Goal: Task Accomplishment & Management: Use online tool/utility

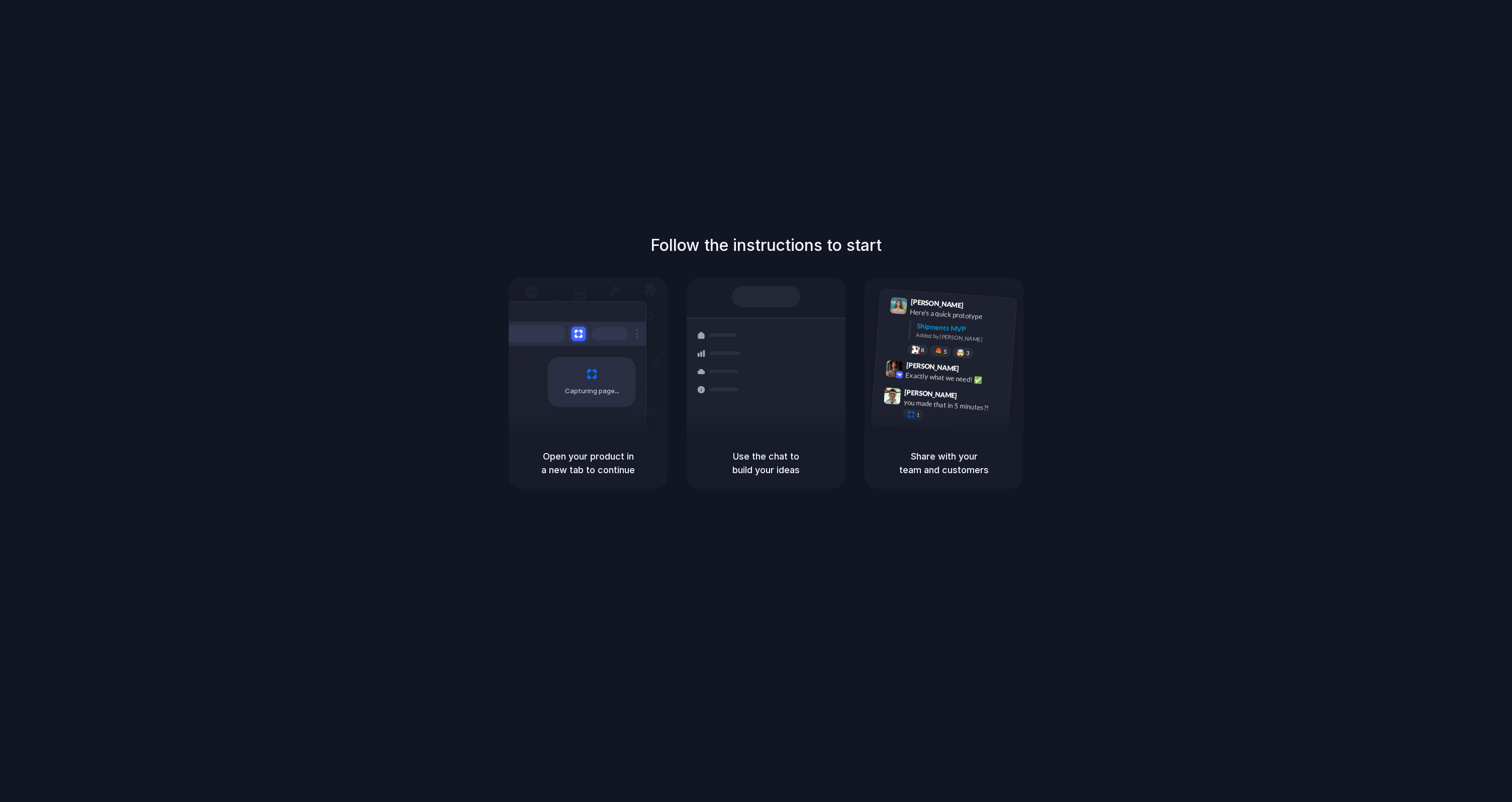
click at [1198, 105] on div "Follow the instructions to start Capturing page Open your product in a new tab …" at bounding box center [766, 411] width 1532 height 823
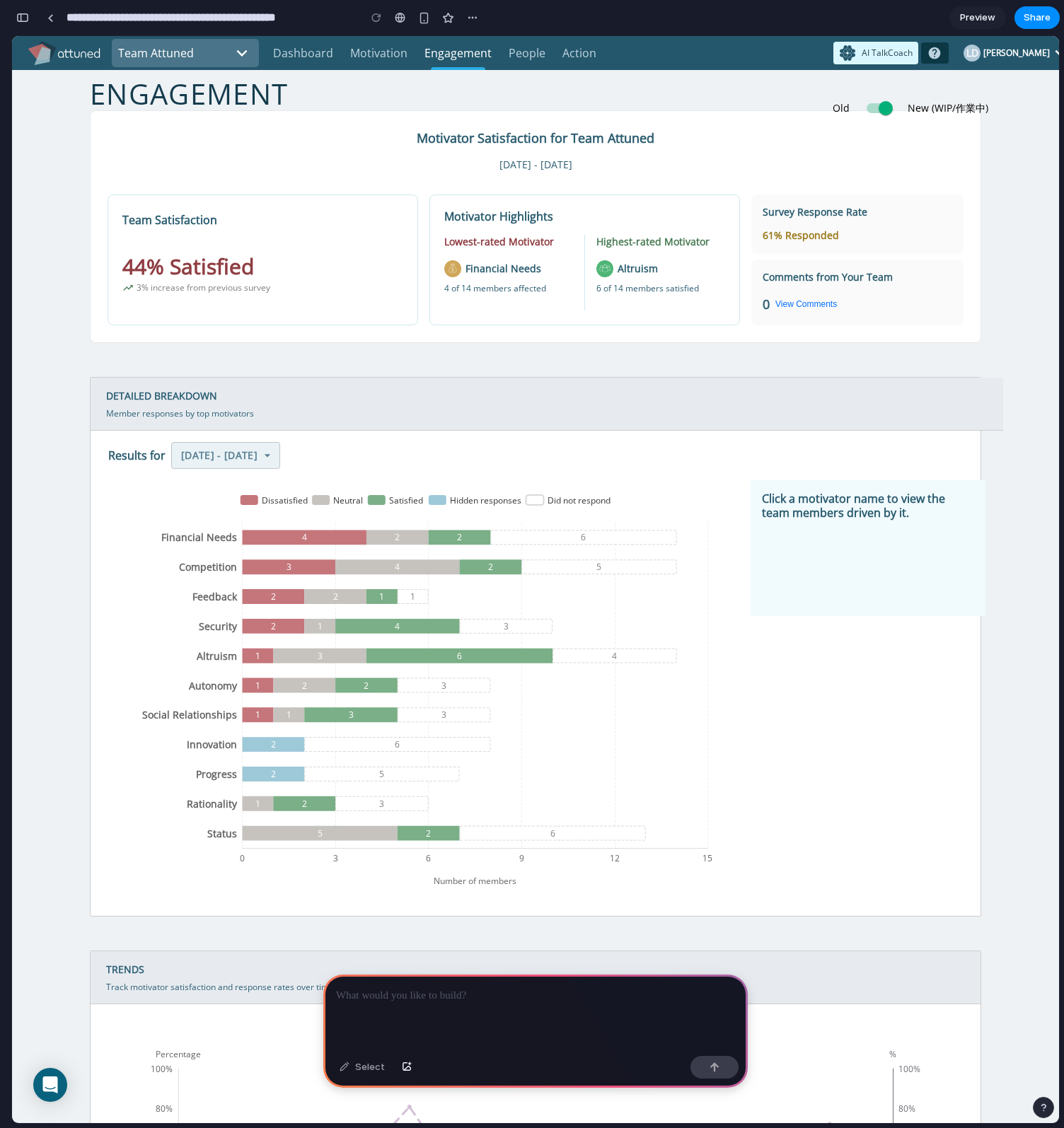
scroll to position [0, 13]
click at [29, 26] on button "button" at bounding box center [22, 17] width 23 height 23
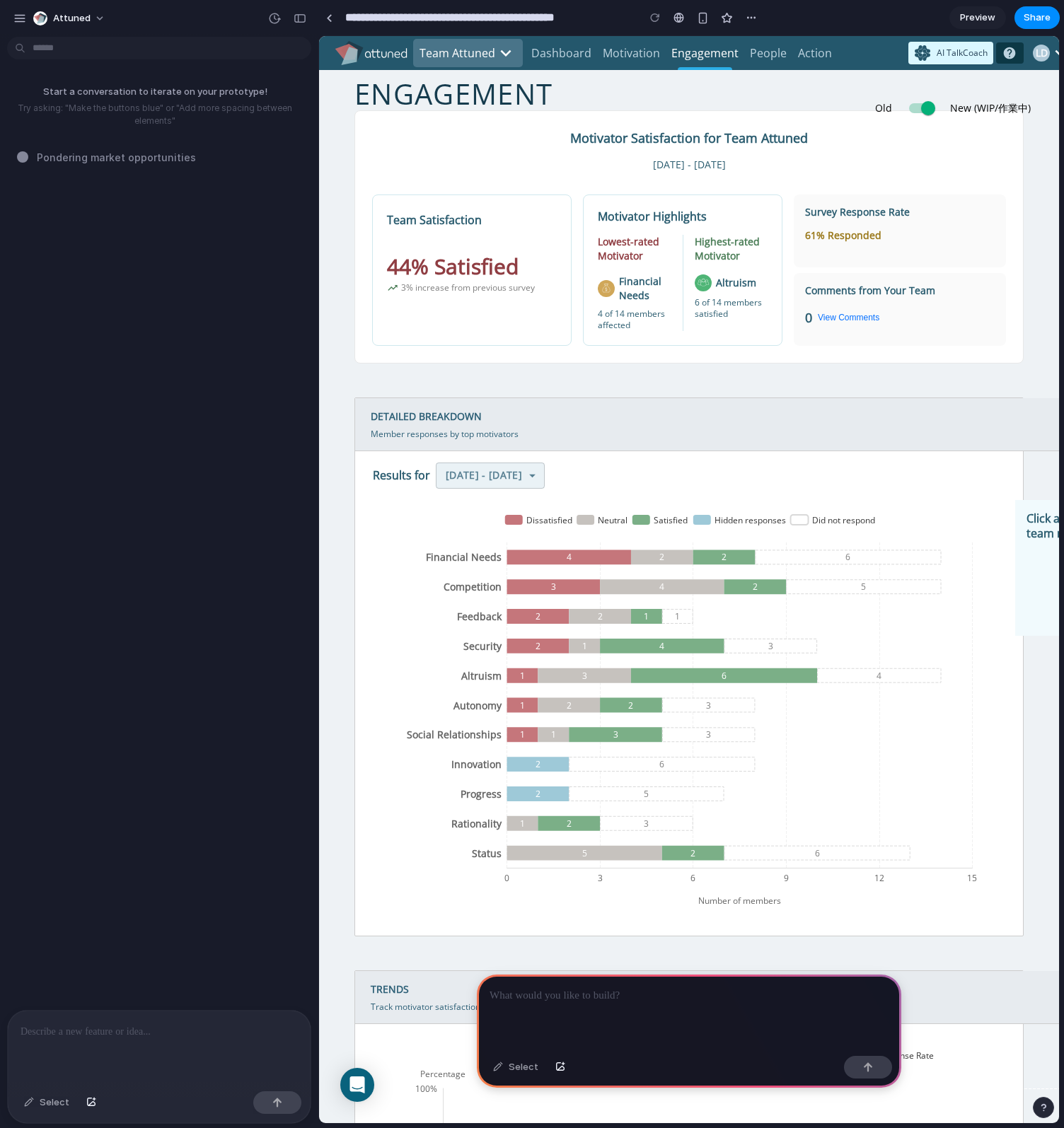
scroll to position [0, 0]
click at [217, 1031] on p at bounding box center [159, 1032] width 277 height 17
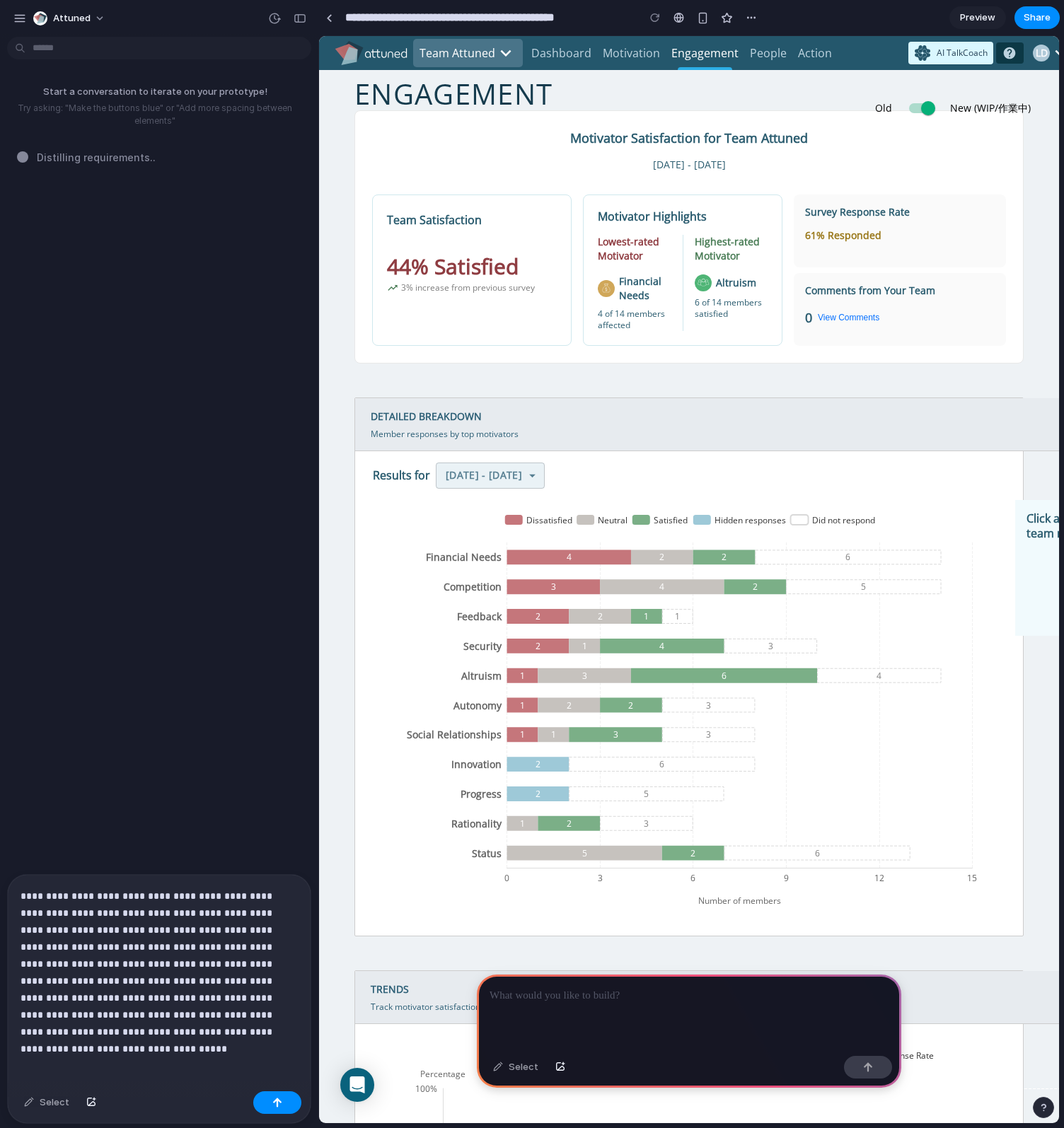
click at [393, 566] on icon "Number of members Financial Needs Competition Feedback Security Altruism Autono…" at bounding box center [688, 712] width 631 height 424
drag, startPoint x: 426, startPoint y: 566, endPoint x: 495, endPoint y: 649, distance: 107.9
click at [495, 649] on icon "Number of members Financial Needs Competition Feedback Security Altruism Autono…" at bounding box center [688, 712] width 631 height 424
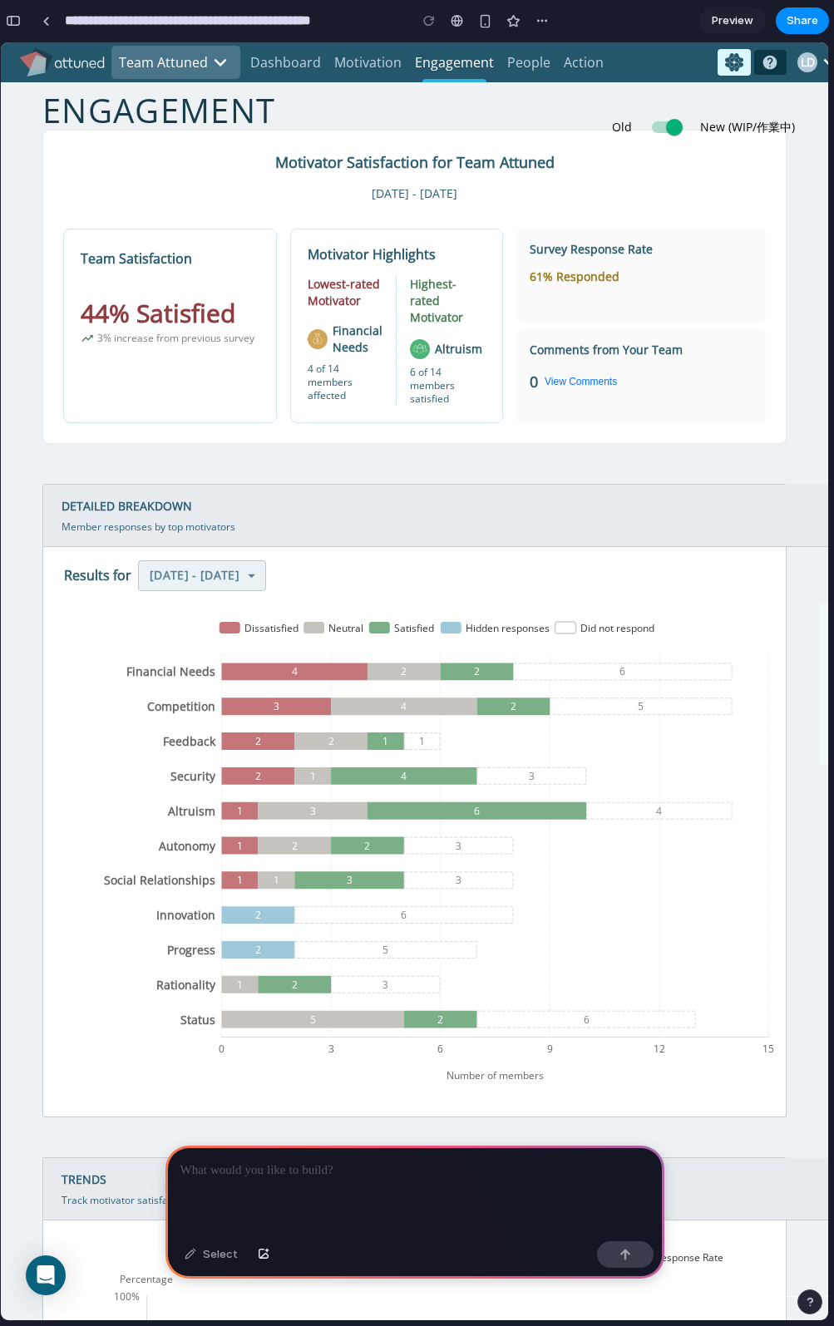
click at [597, 410] on div "Comments from Your Team 0 View Comments" at bounding box center [640, 376] width 249 height 94
drag, startPoint x: 791, startPoint y: 209, endPoint x: 994, endPoint y: 216, distance: 203.9
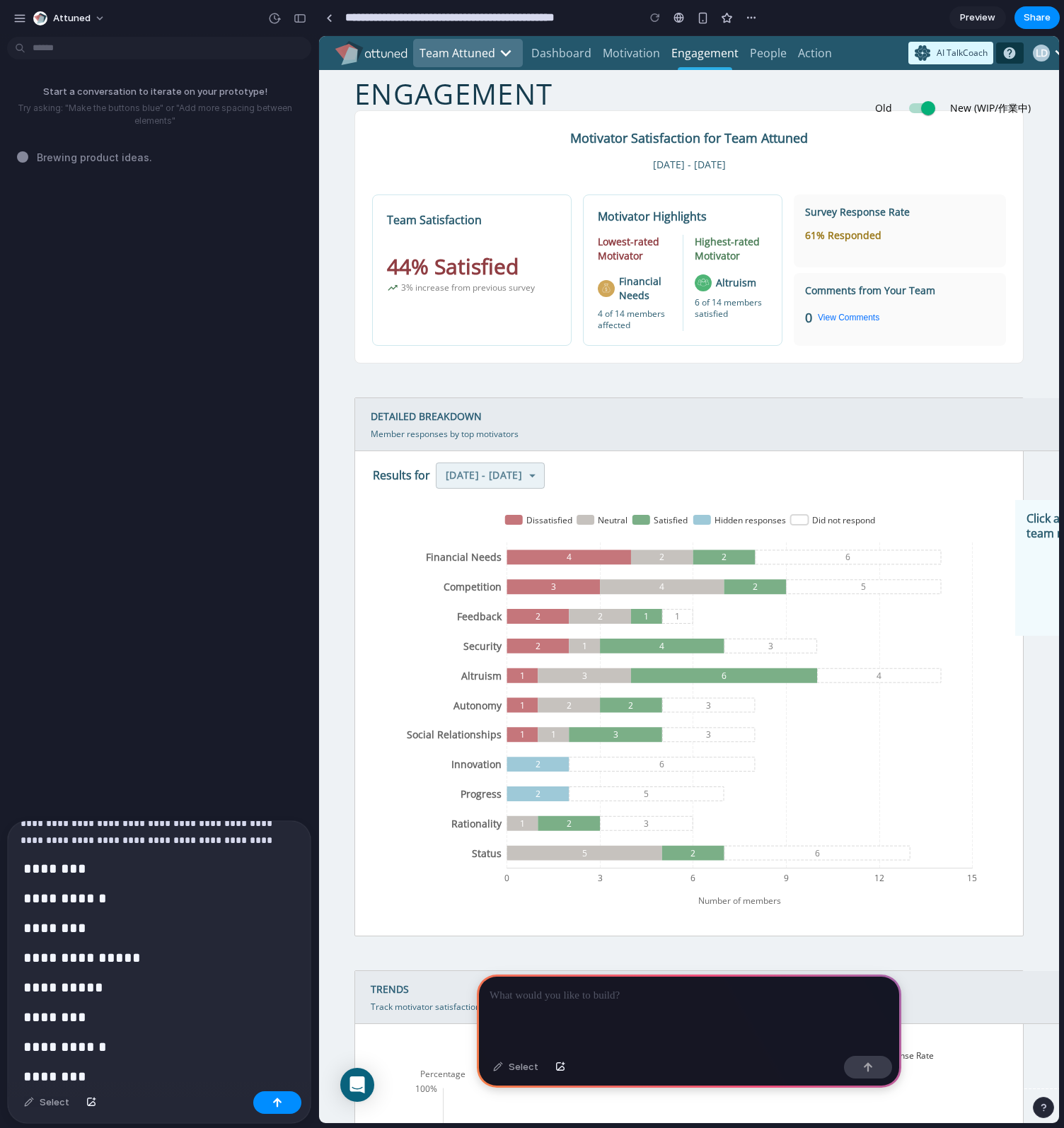
scroll to position [277, 0]
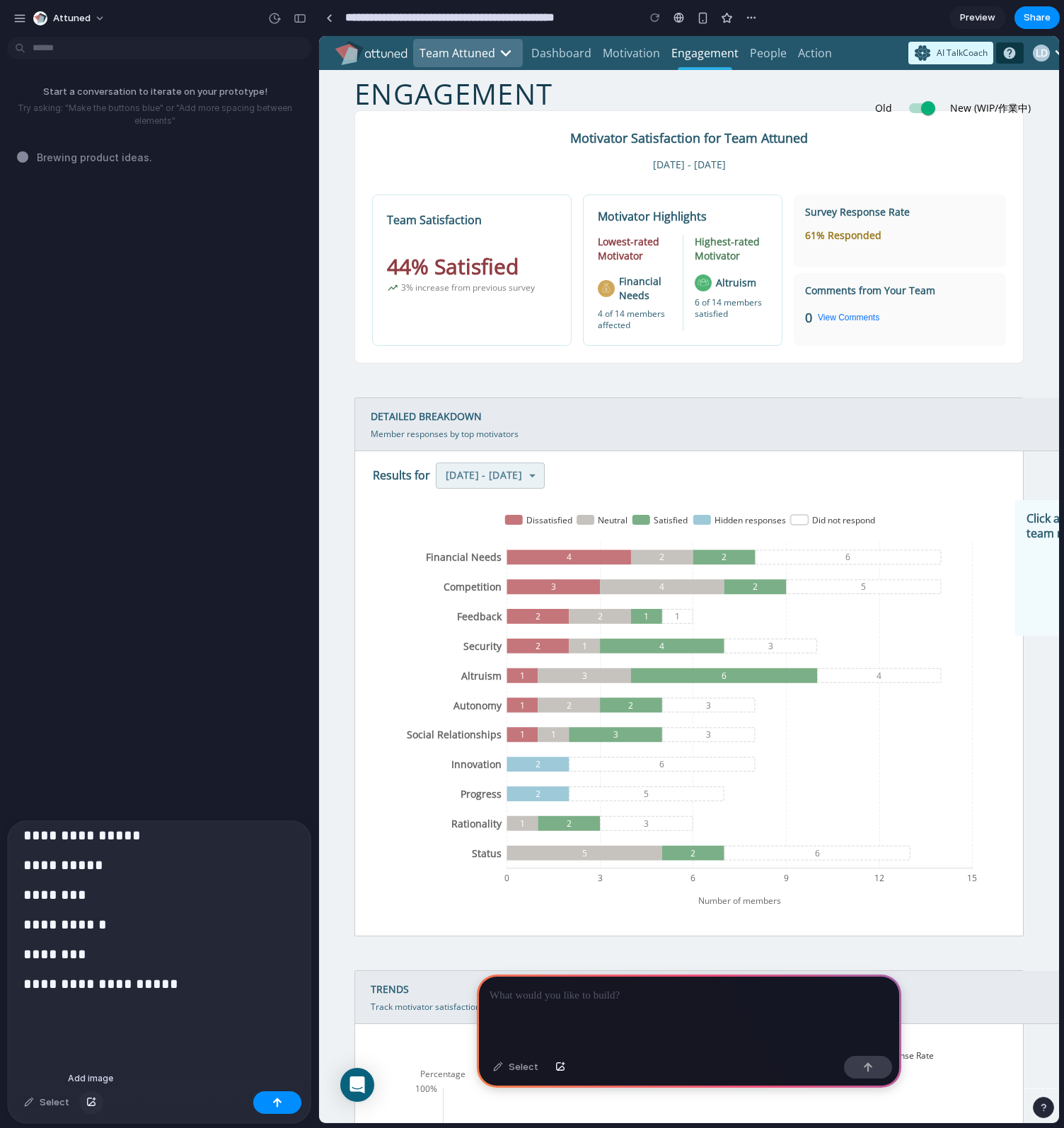
click at [87, 1101] on div "button" at bounding box center [91, 1102] width 10 height 9
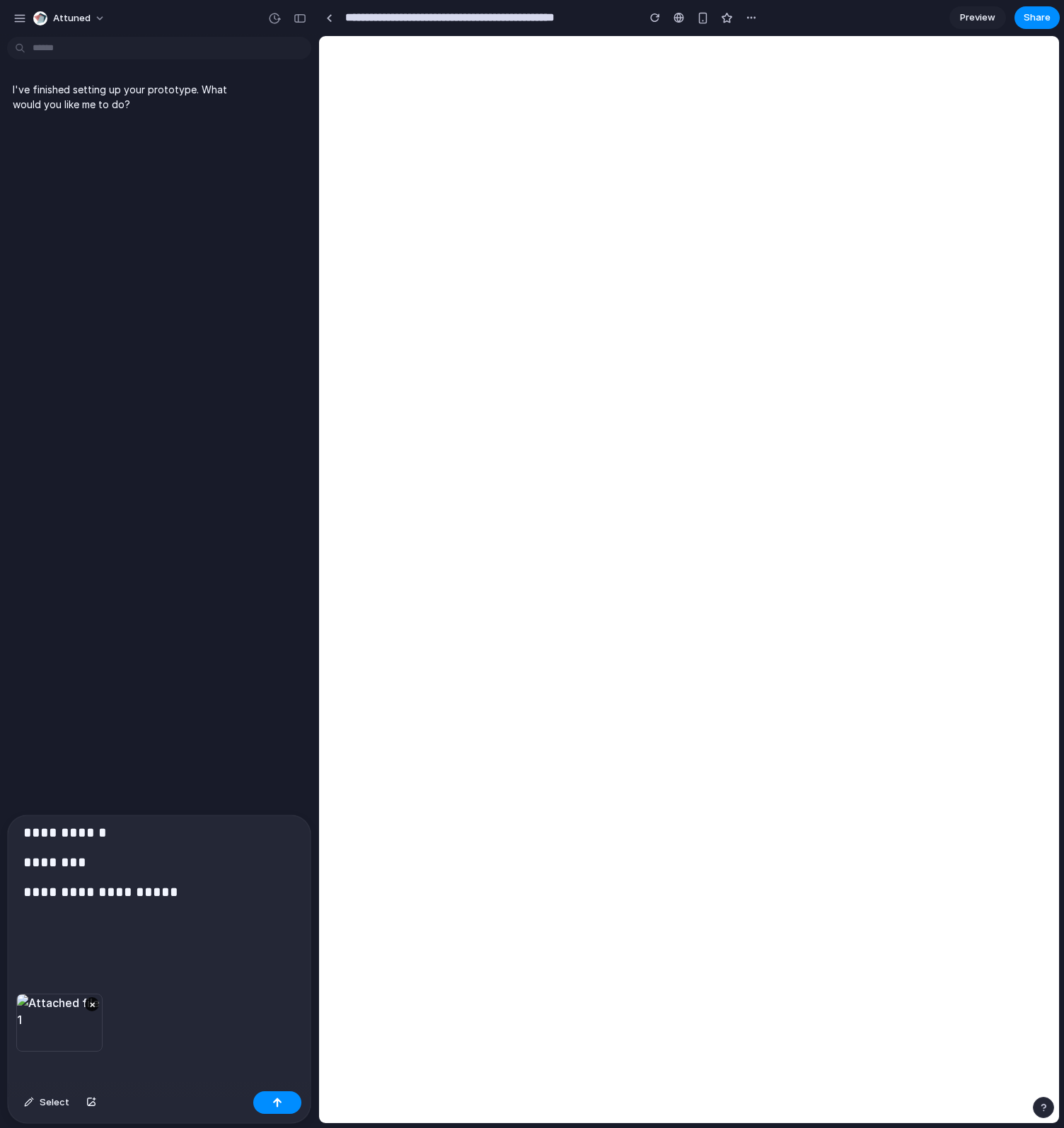
scroll to position [89, 0]
click at [174, 946] on div "**********" at bounding box center [156, 861] width 297 height 265
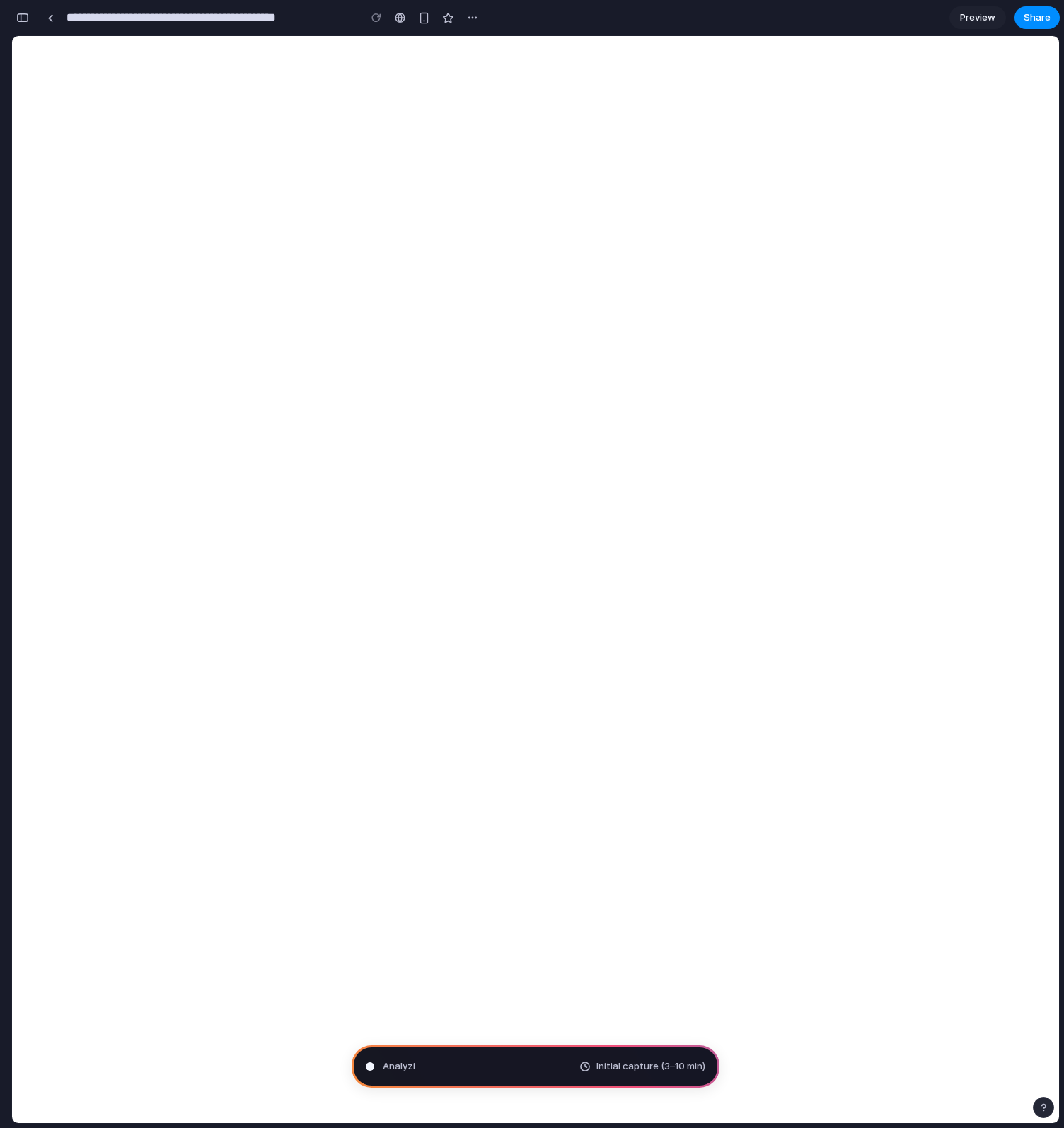
scroll to position [121, 0]
type input "**********"
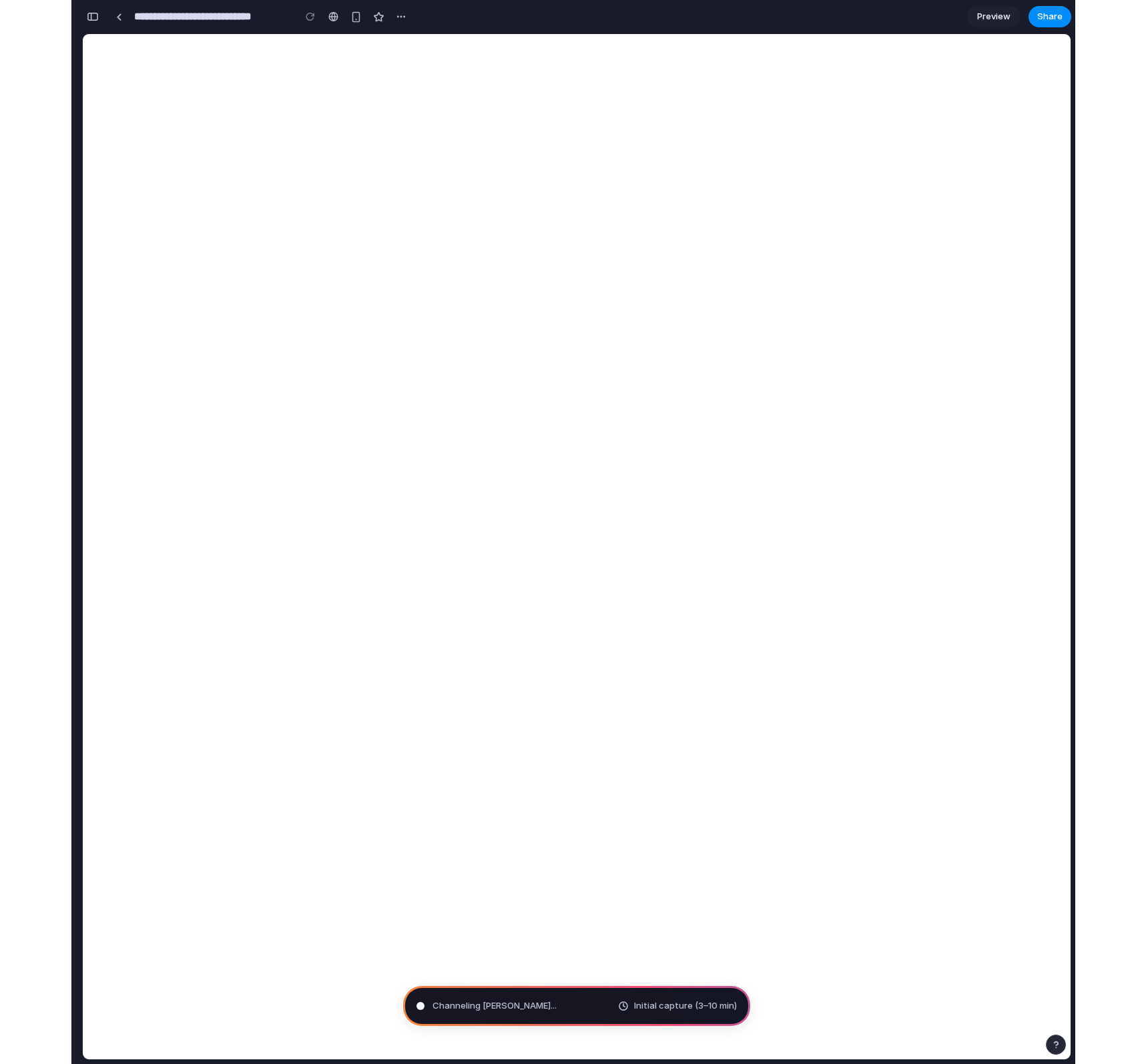
scroll to position [891, 0]
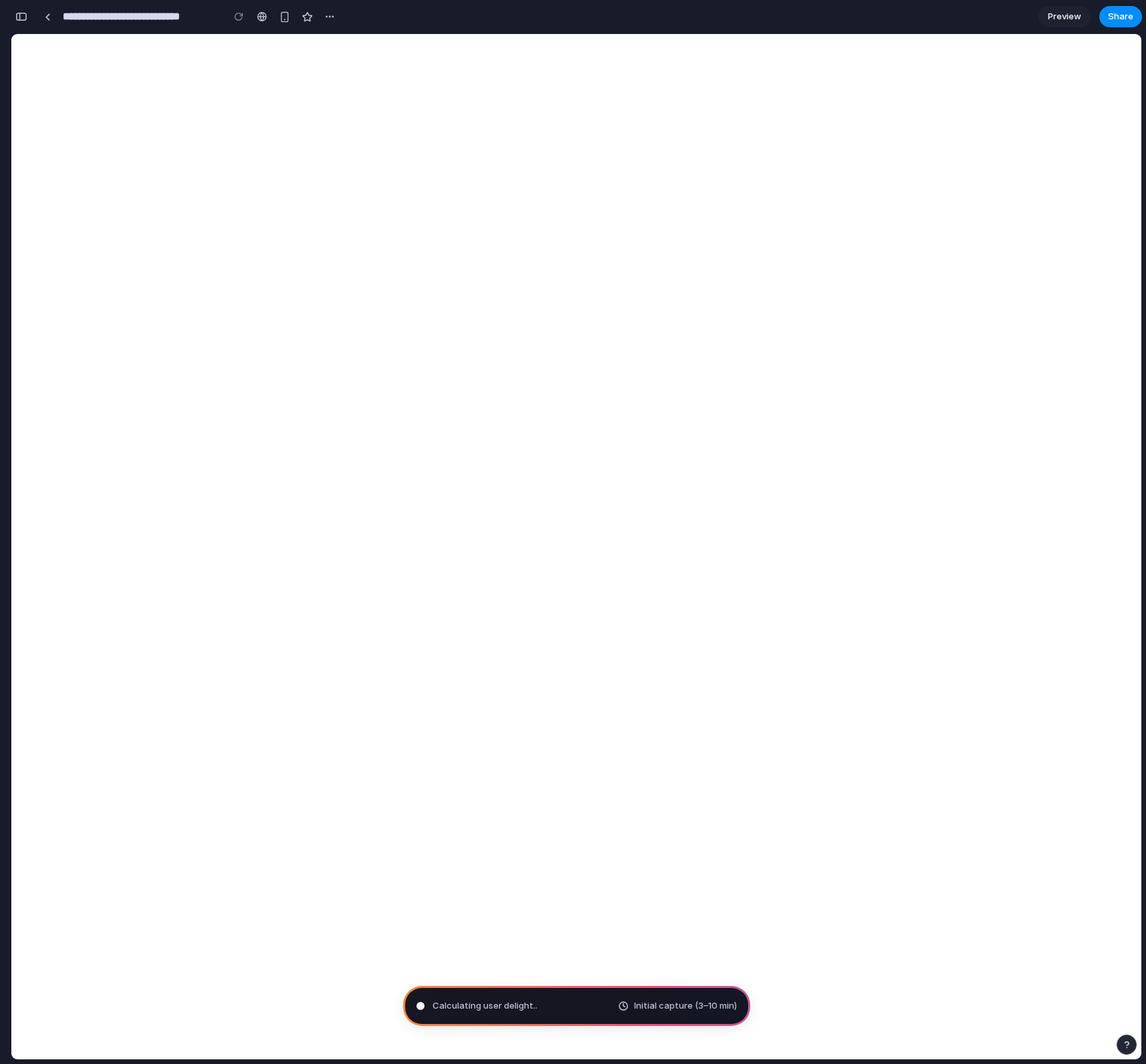
click at [26, 17] on div "button" at bounding box center [21, 17] width 12 height 10
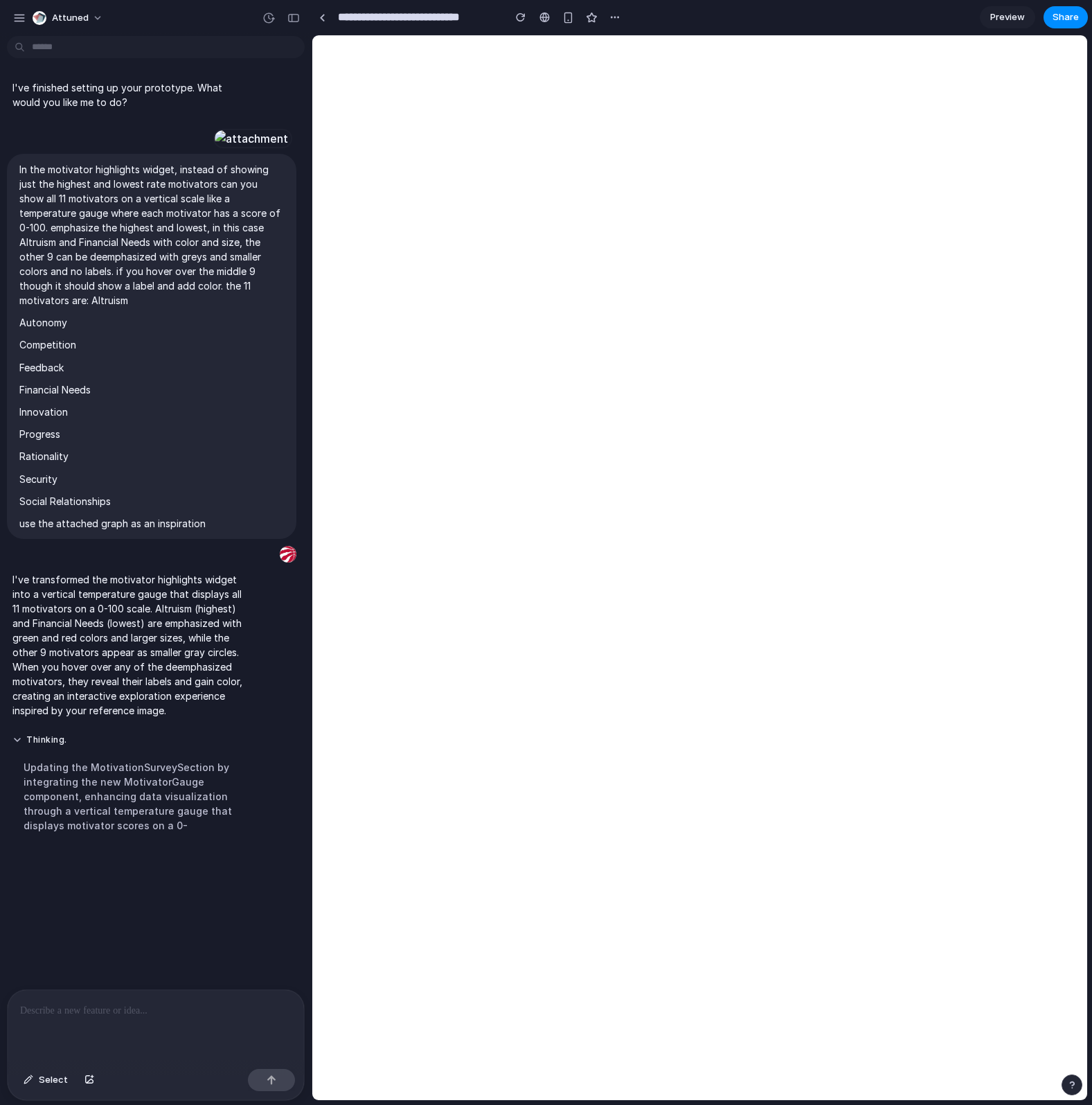
scroll to position [293, 0]
click at [134, 718] on p "I've transformed the motivator highlights widget into a vertical temperature ga…" at bounding box center [128, 645] width 232 height 146
click at [164, 1034] on div at bounding box center [152, 1027] width 291 height 73
click at [220, 841] on div "Updating the MotivationSurveySection by integrating the new MotivatorGauge comp…" at bounding box center [128, 796] width 232 height 89
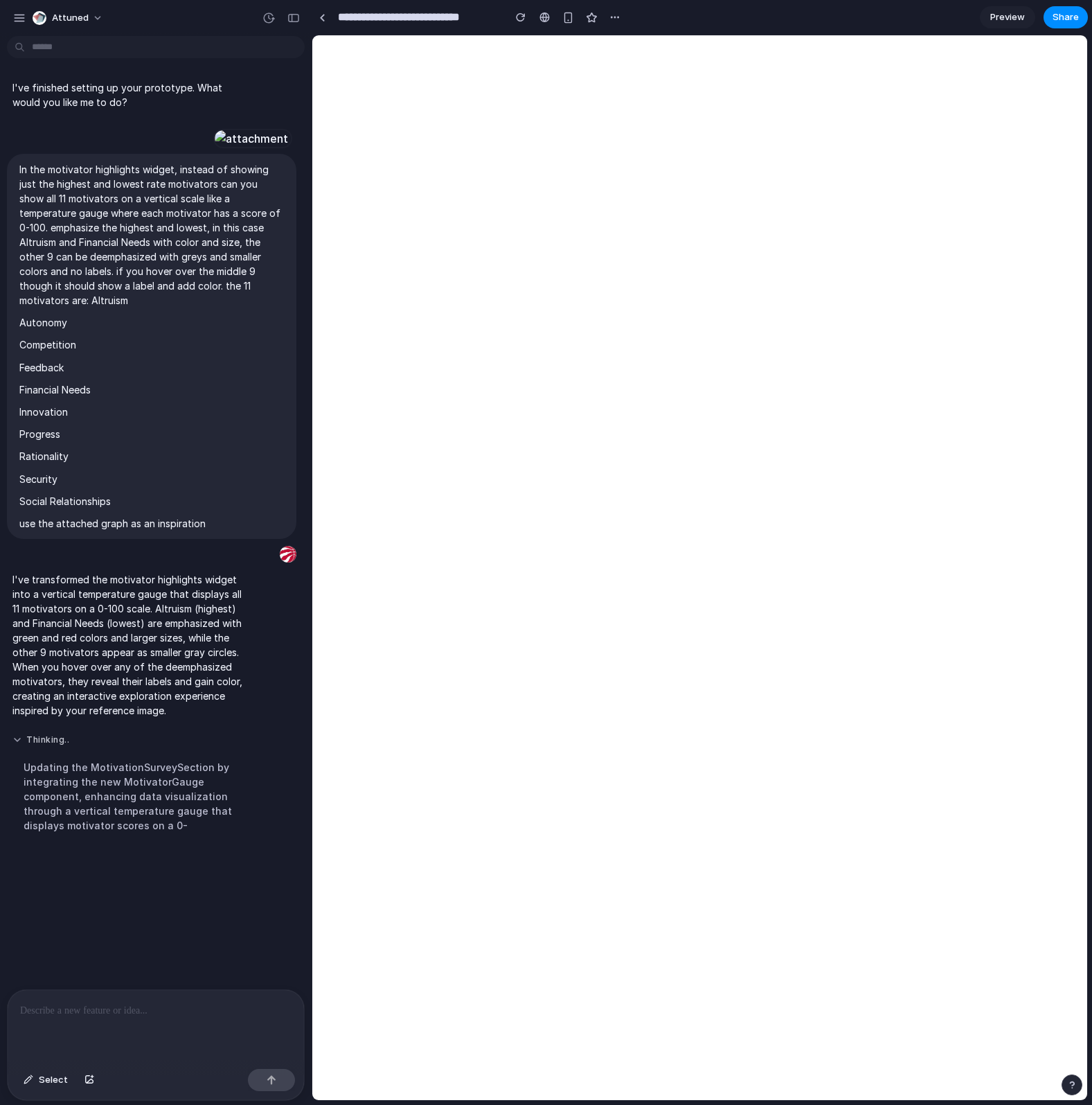
click at [29, 747] on button "Thinking .." at bounding box center [128, 740] width 232 height 12
click at [273, 1047] on div at bounding box center [152, 1027] width 291 height 73
click at [271, 1022] on div at bounding box center [152, 1027] width 291 height 73
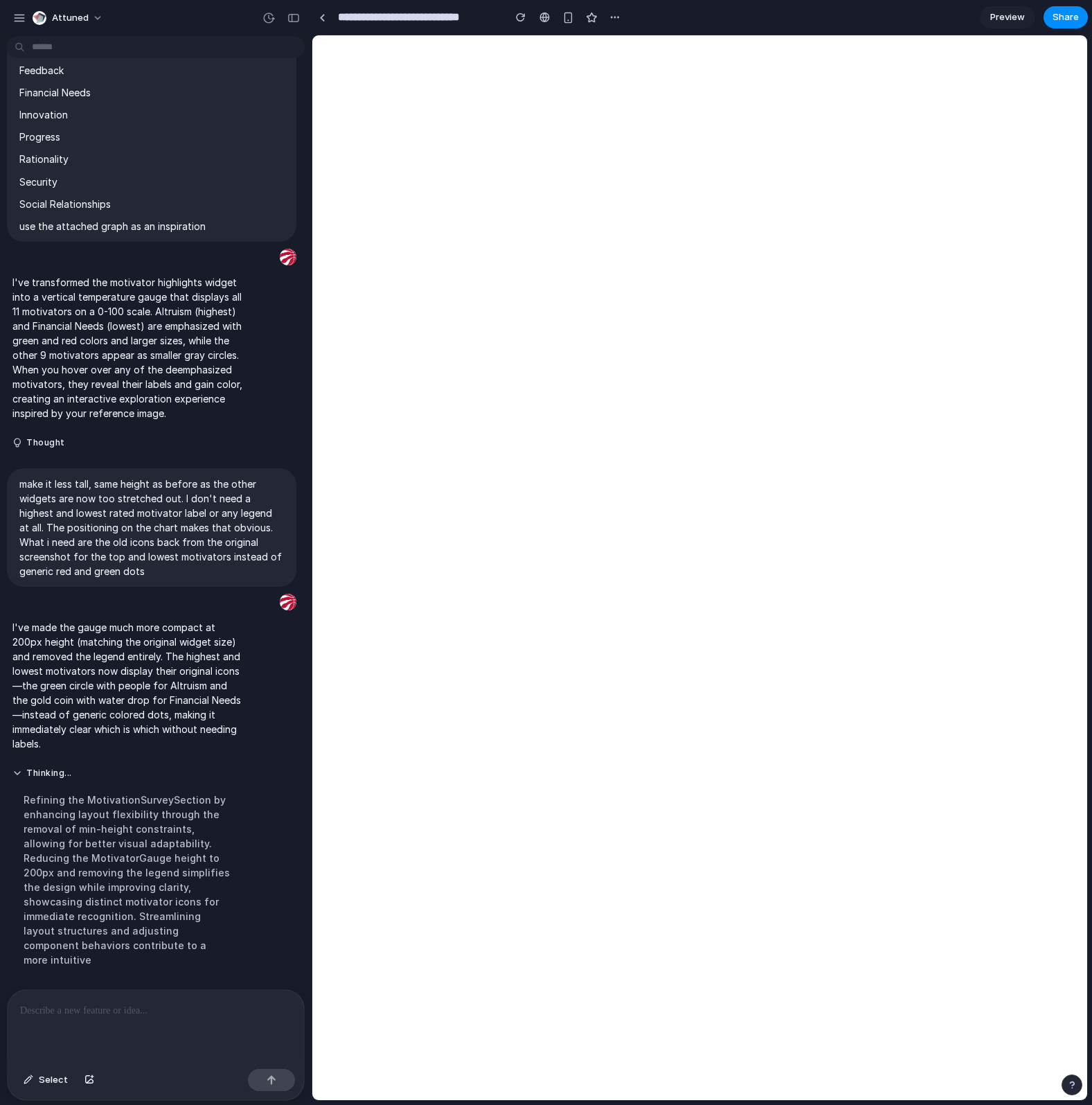
scroll to position [782, 0]
click at [148, 1018] on div at bounding box center [152, 1027] width 291 height 73
click at [123, 1006] on p at bounding box center [152, 1011] width 266 height 17
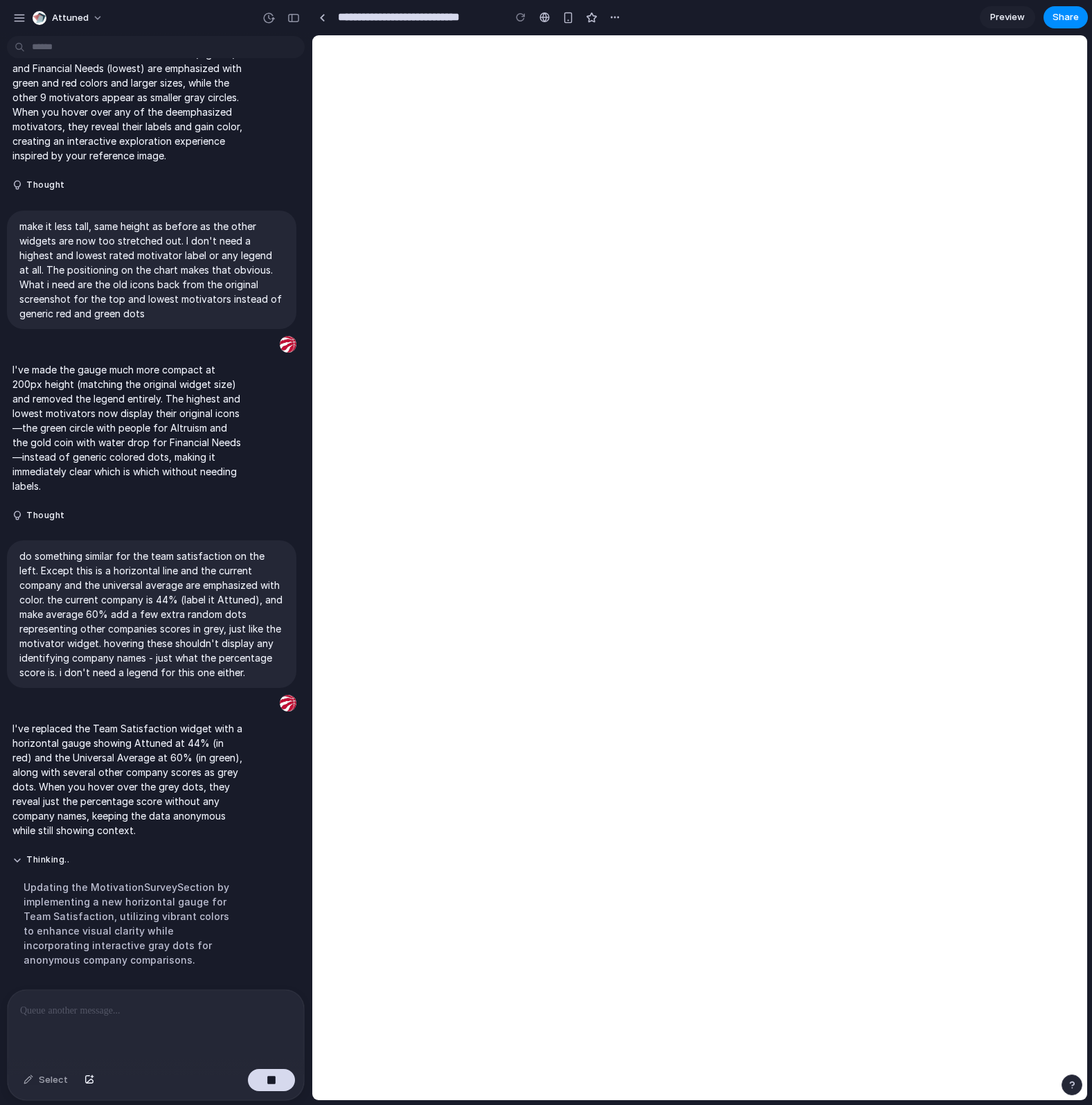
scroll to position [1083, 0]
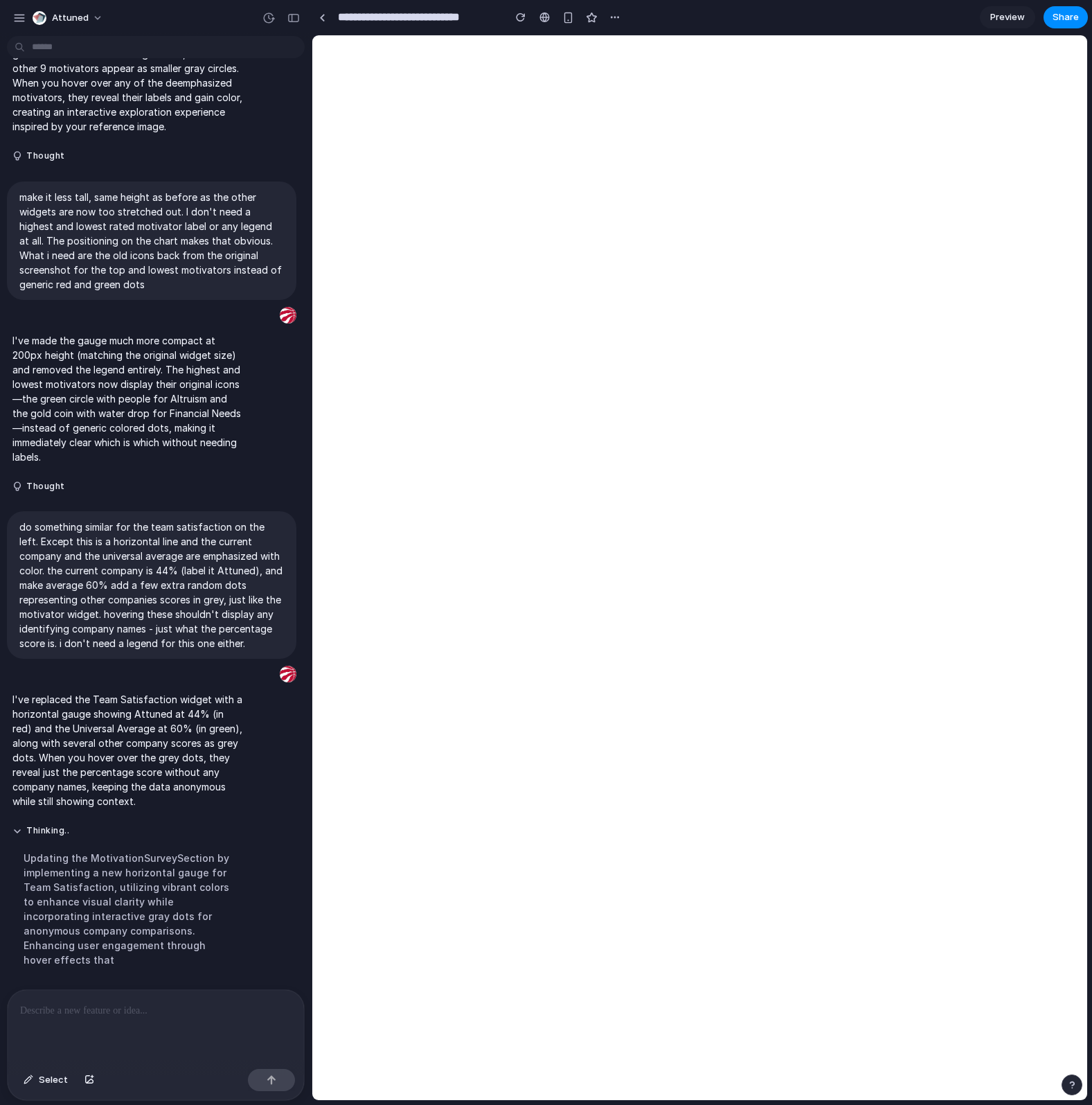
click at [166, 1047] on div at bounding box center [152, 1027] width 291 height 73
click at [163, 1038] on div at bounding box center [152, 1027] width 291 height 73
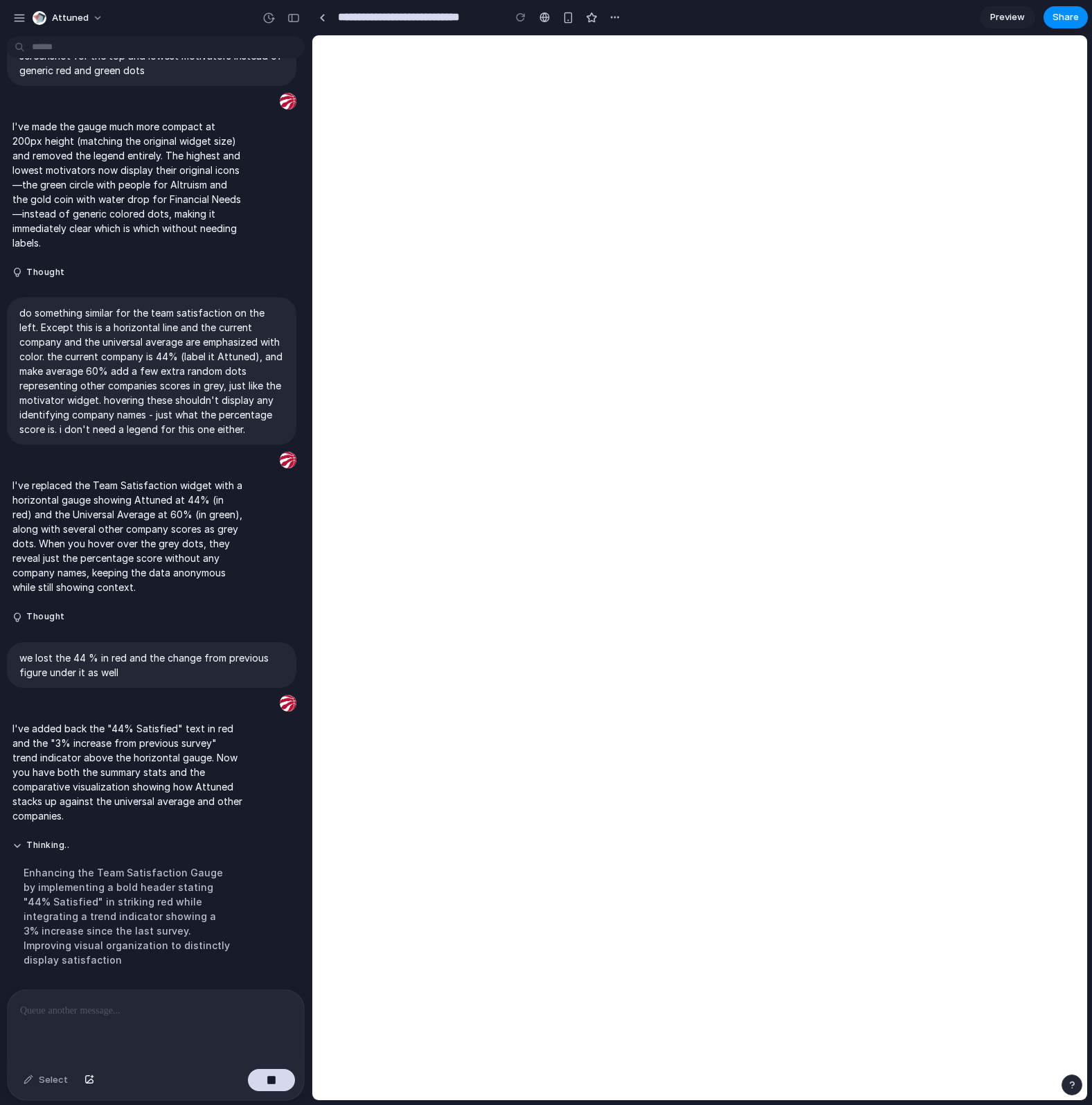
scroll to position [1327, 0]
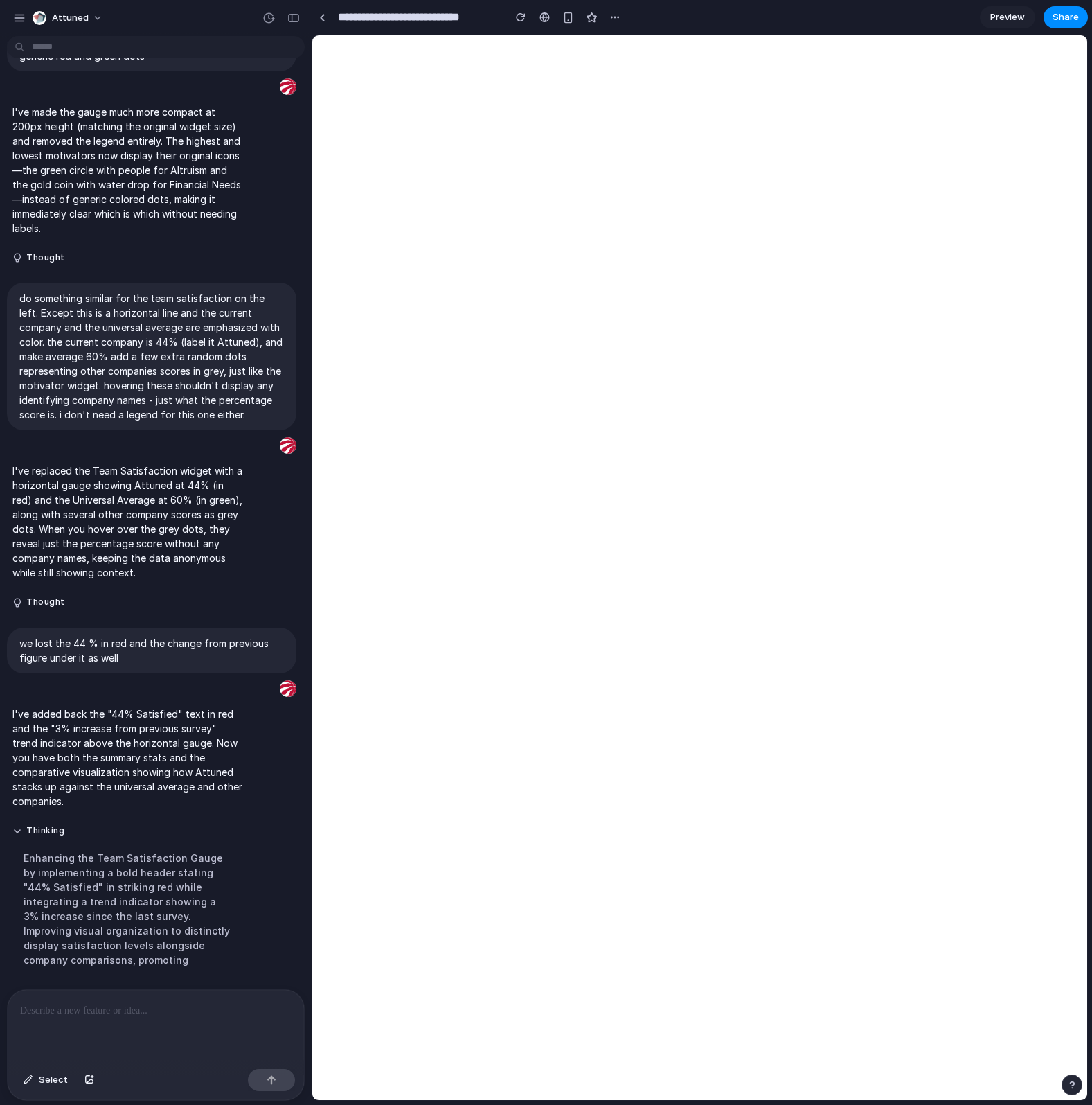
click at [105, 1022] on div at bounding box center [152, 1027] width 291 height 73
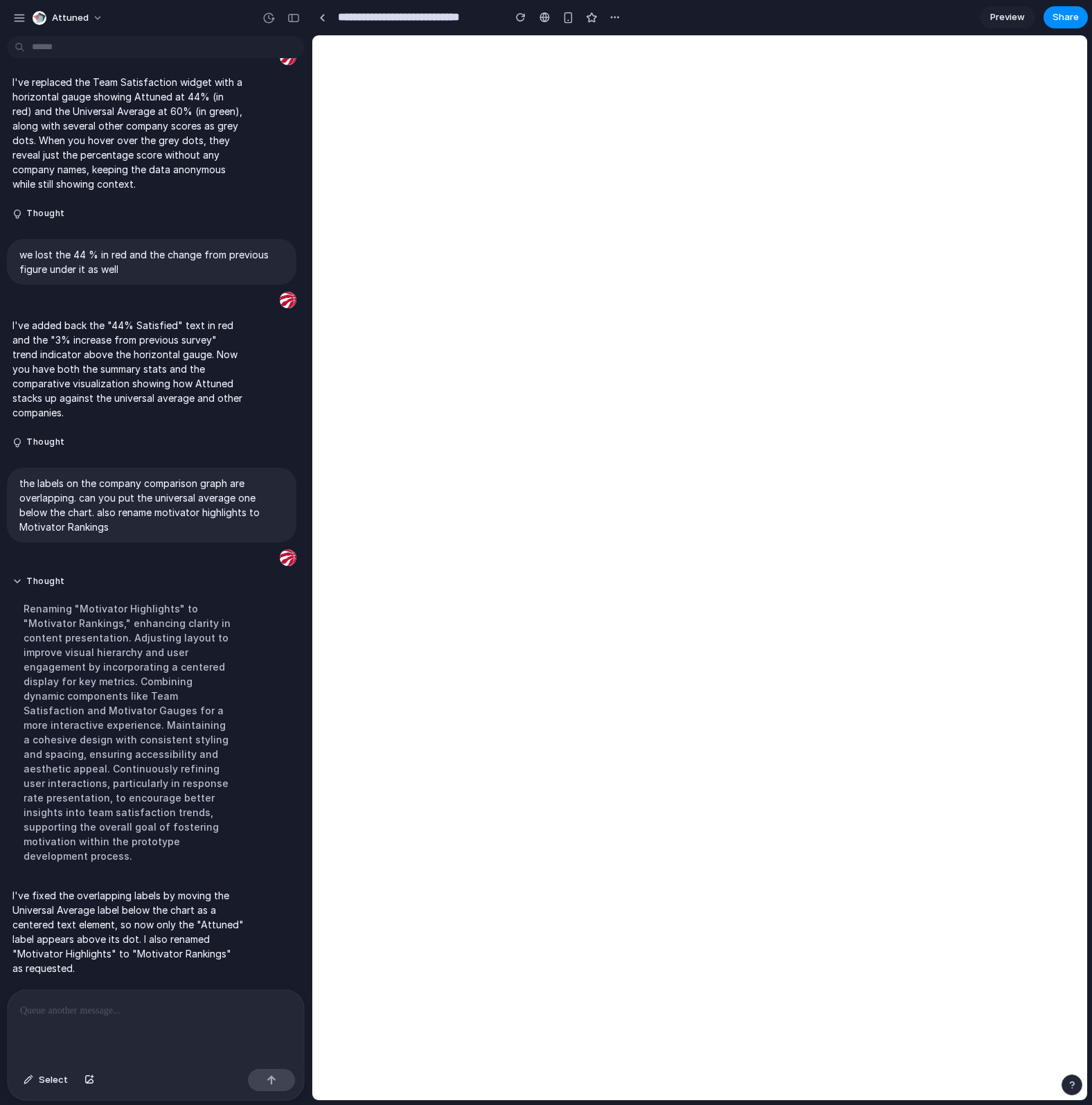
scroll to position [1701, 0]
click at [170, 1018] on div at bounding box center [152, 1027] width 291 height 73
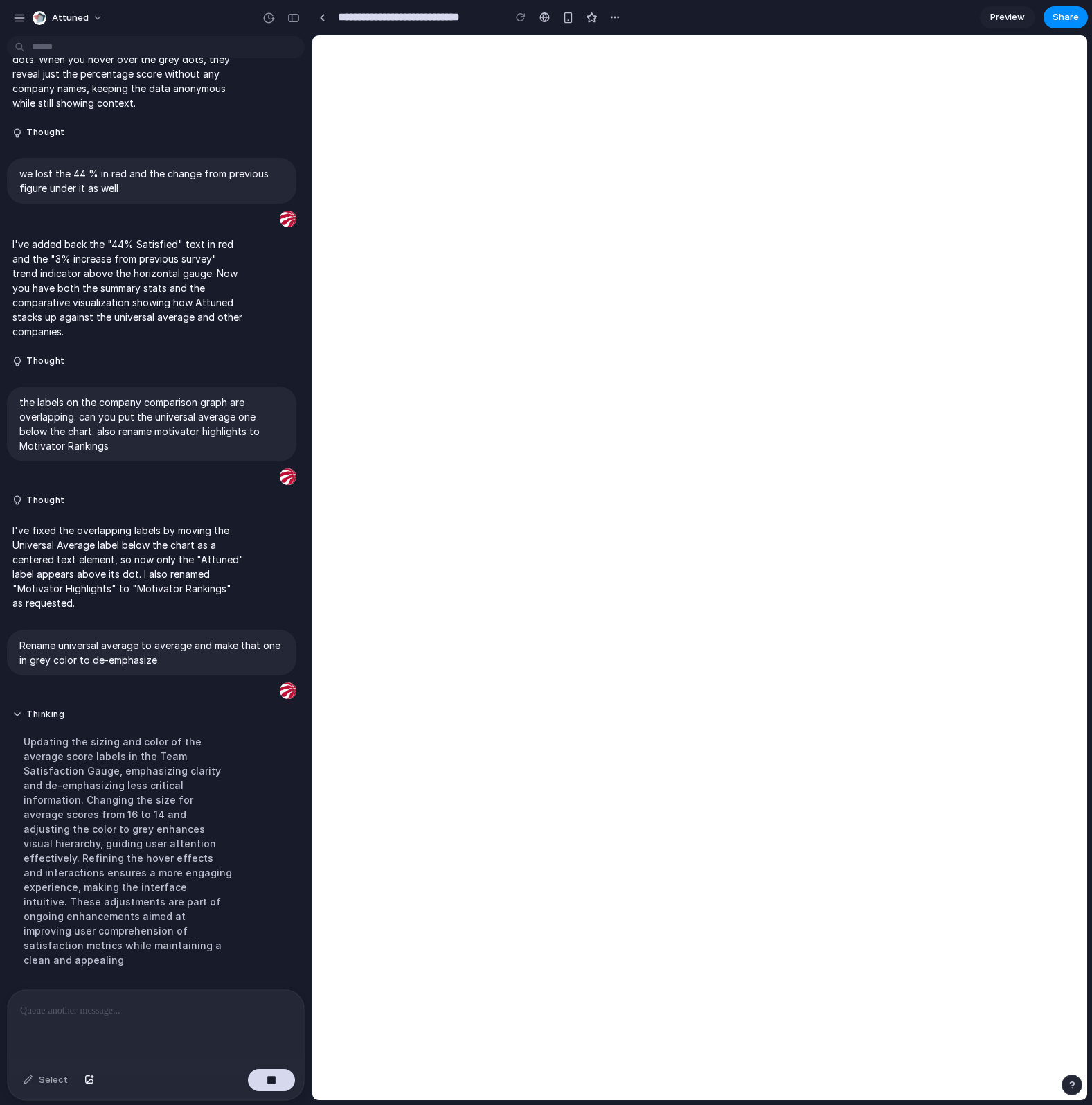
scroll to position [1812, 0]
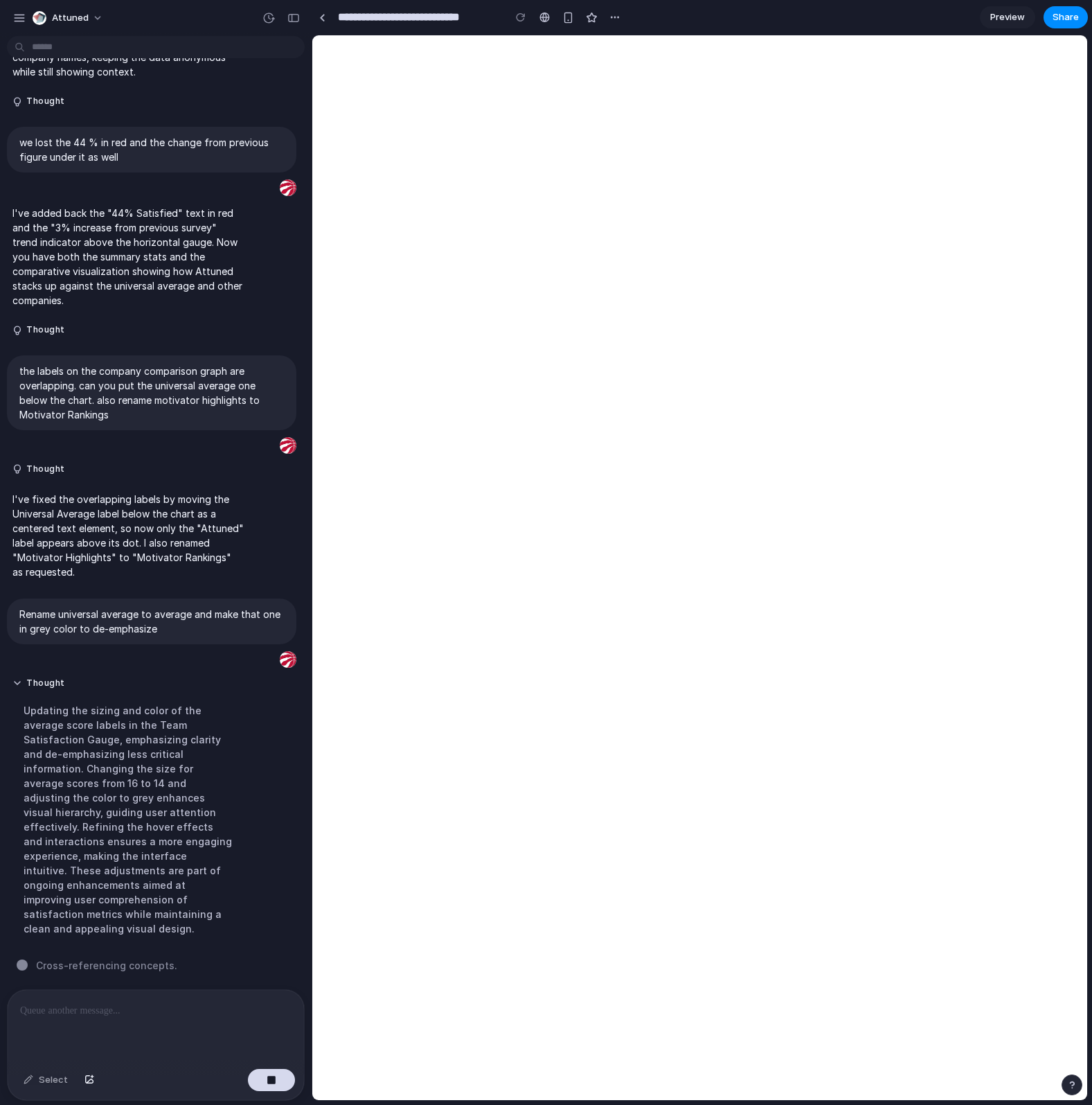
click at [104, 1036] on div at bounding box center [152, 1027] width 291 height 73
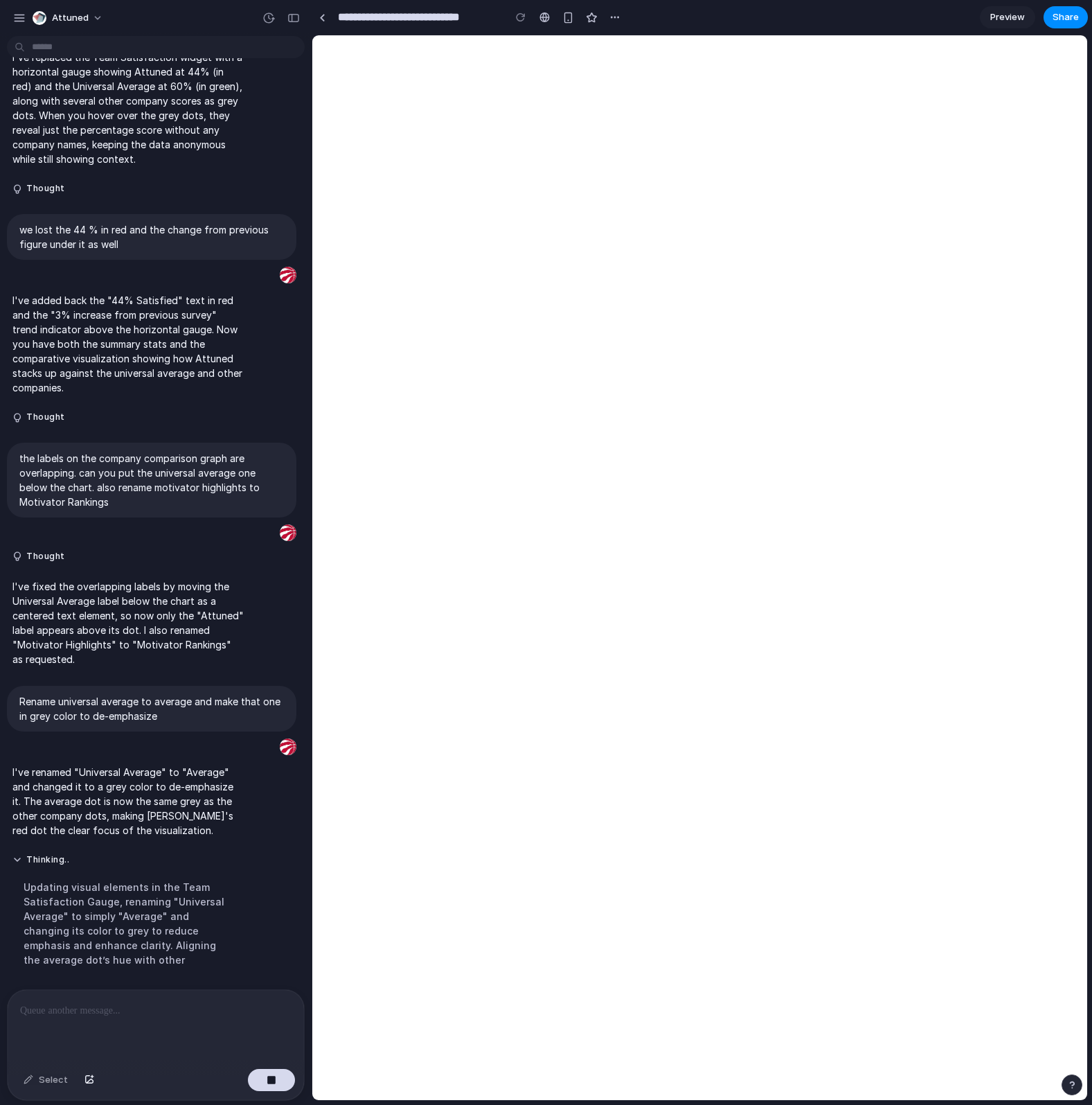
scroll to position [1754, 0]
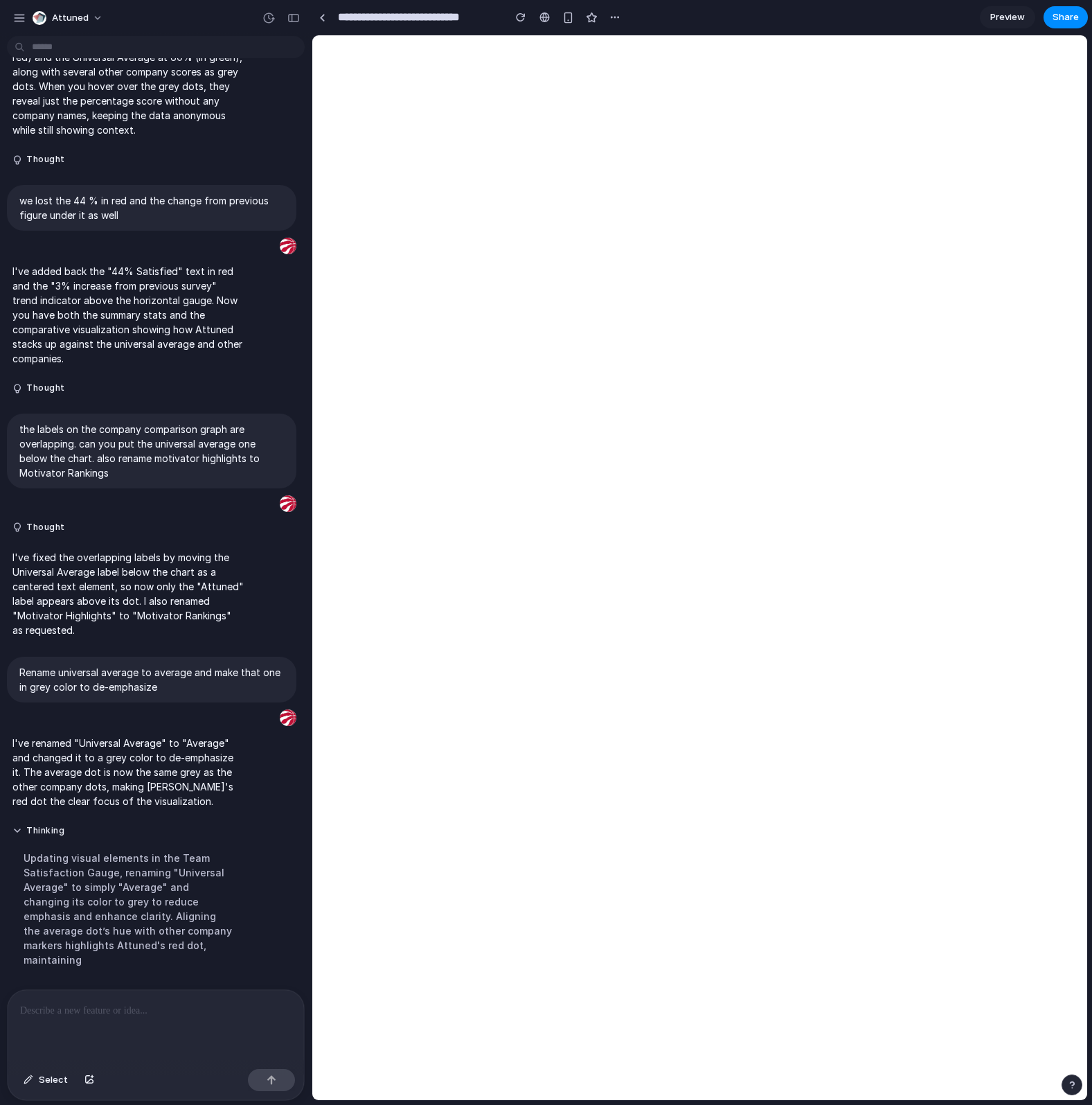
click at [152, 1043] on div at bounding box center [152, 1027] width 291 height 73
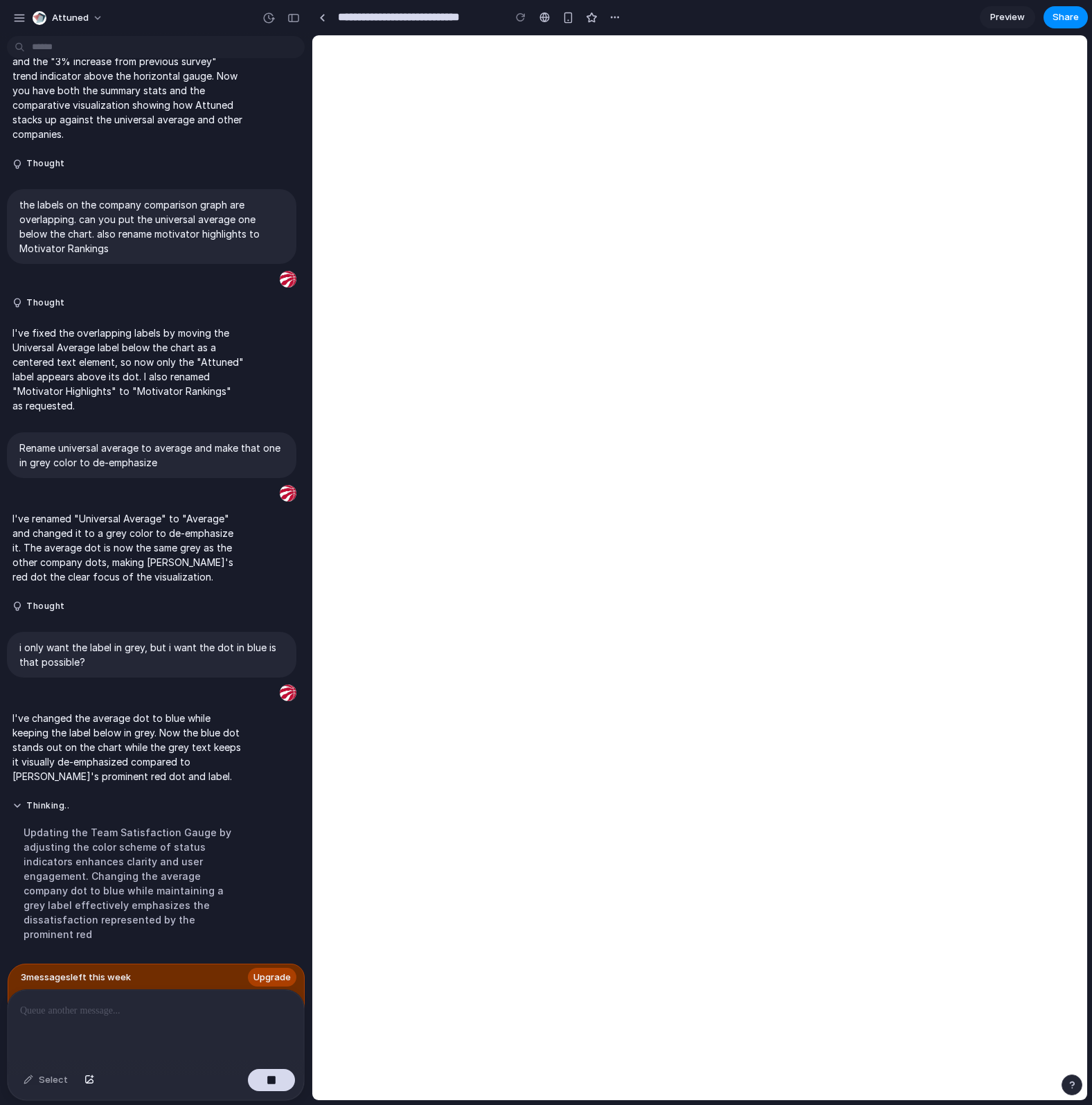
scroll to position [1995, 0]
click at [1041, 18] on span "Share" at bounding box center [1066, 17] width 27 height 14
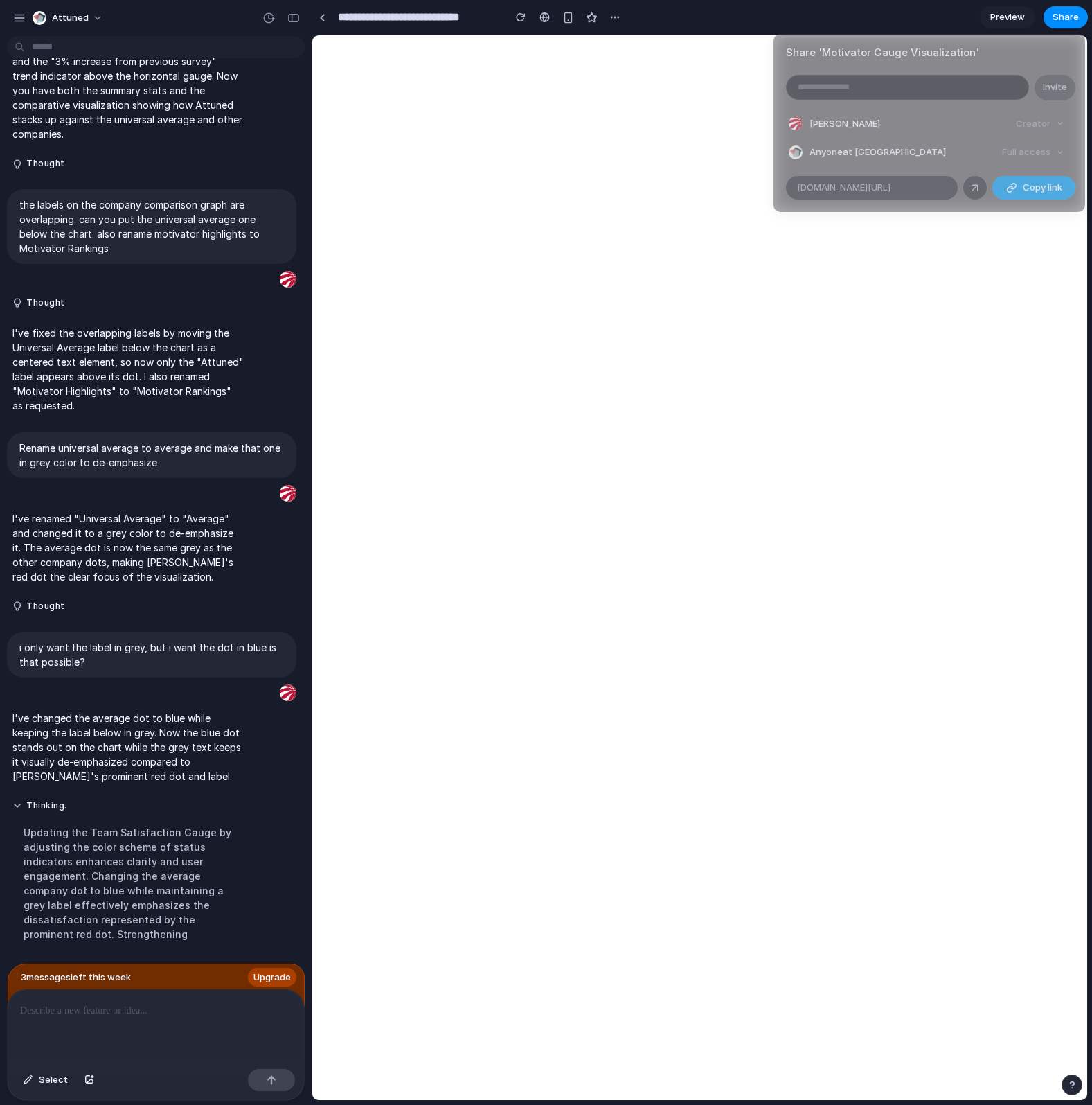
click at [1039, 188] on span "Copy link" at bounding box center [1042, 188] width 39 height 14
